Goal: Information Seeking & Learning: Learn about a topic

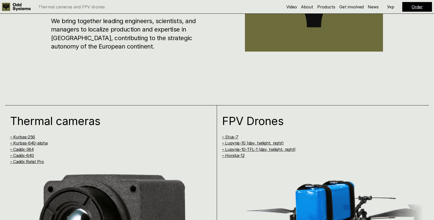
scroll to position [423, 0]
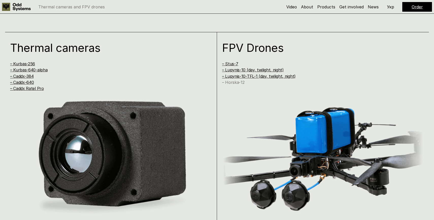
click at [233, 82] on link "– Horska-12" at bounding box center [233, 82] width 22 height 5
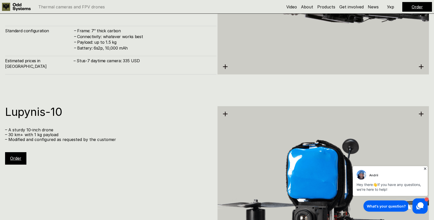
scroll to position [1893, 0]
click at [323, 5] on link "Products" at bounding box center [326, 6] width 18 height 5
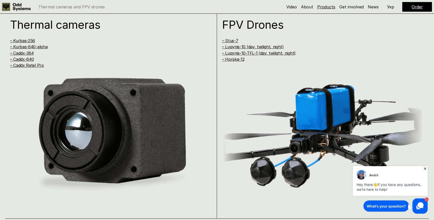
scroll to position [445, 0]
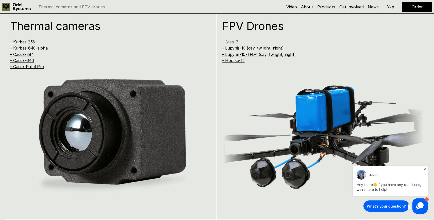
click at [228, 41] on link "– Stus-7" at bounding box center [230, 41] width 16 height 5
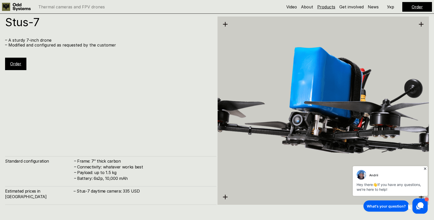
click at [327, 7] on link "Products" at bounding box center [326, 6] width 18 height 5
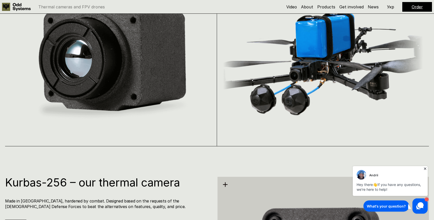
scroll to position [445, 0]
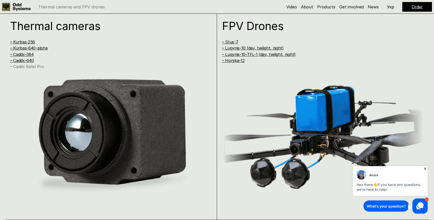
click at [23, 66] on link "– Caddx Ratel Pro" at bounding box center [27, 66] width 34 height 5
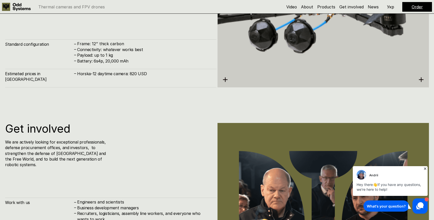
click at [89, 130] on h1 "Get involved" at bounding box center [81, 128] width 153 height 11
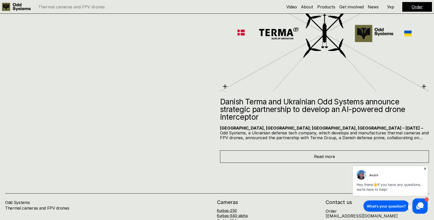
scroll to position [2916, 0]
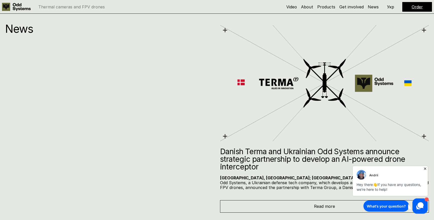
click at [89, 130] on div "News Danish Terma and Ukrainian Odd Systems announce strategic partnership to d…" at bounding box center [217, 108] width 434 height 209
